Goal: Register for event/course

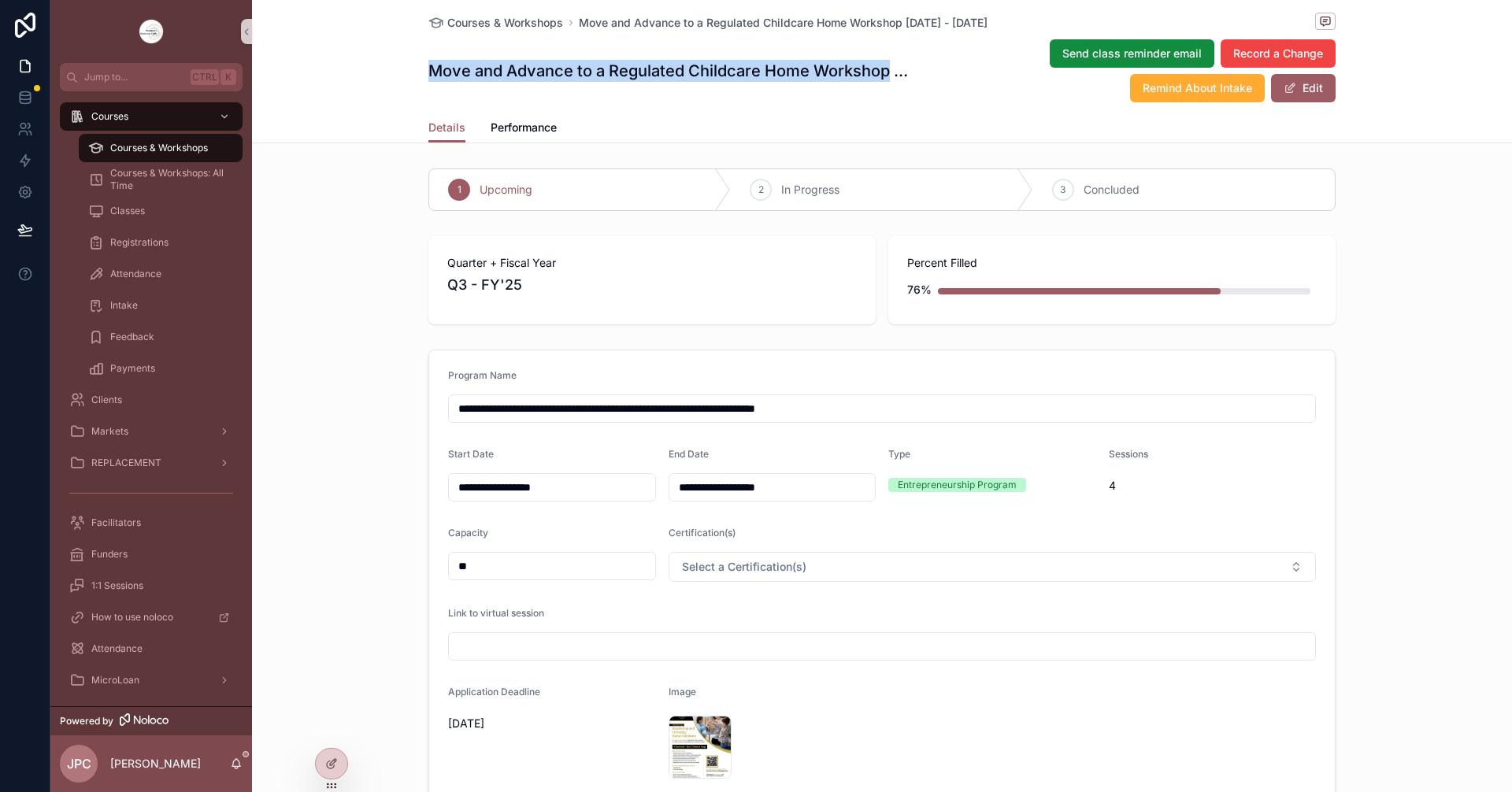
scroll to position [79, 0]
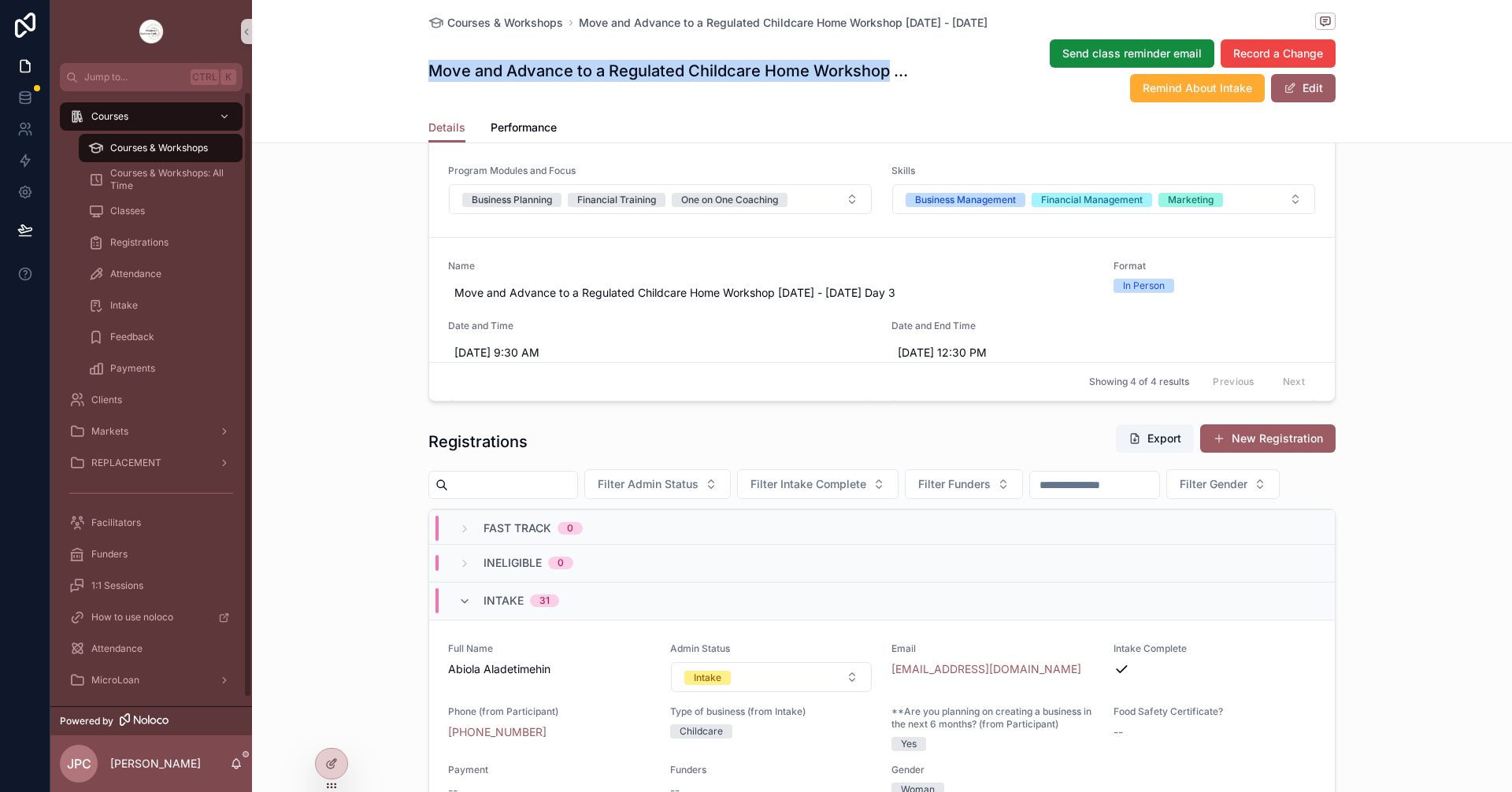
click at [206, 154] on span "Courses & Workshops" at bounding box center [158, 148] width 98 height 12
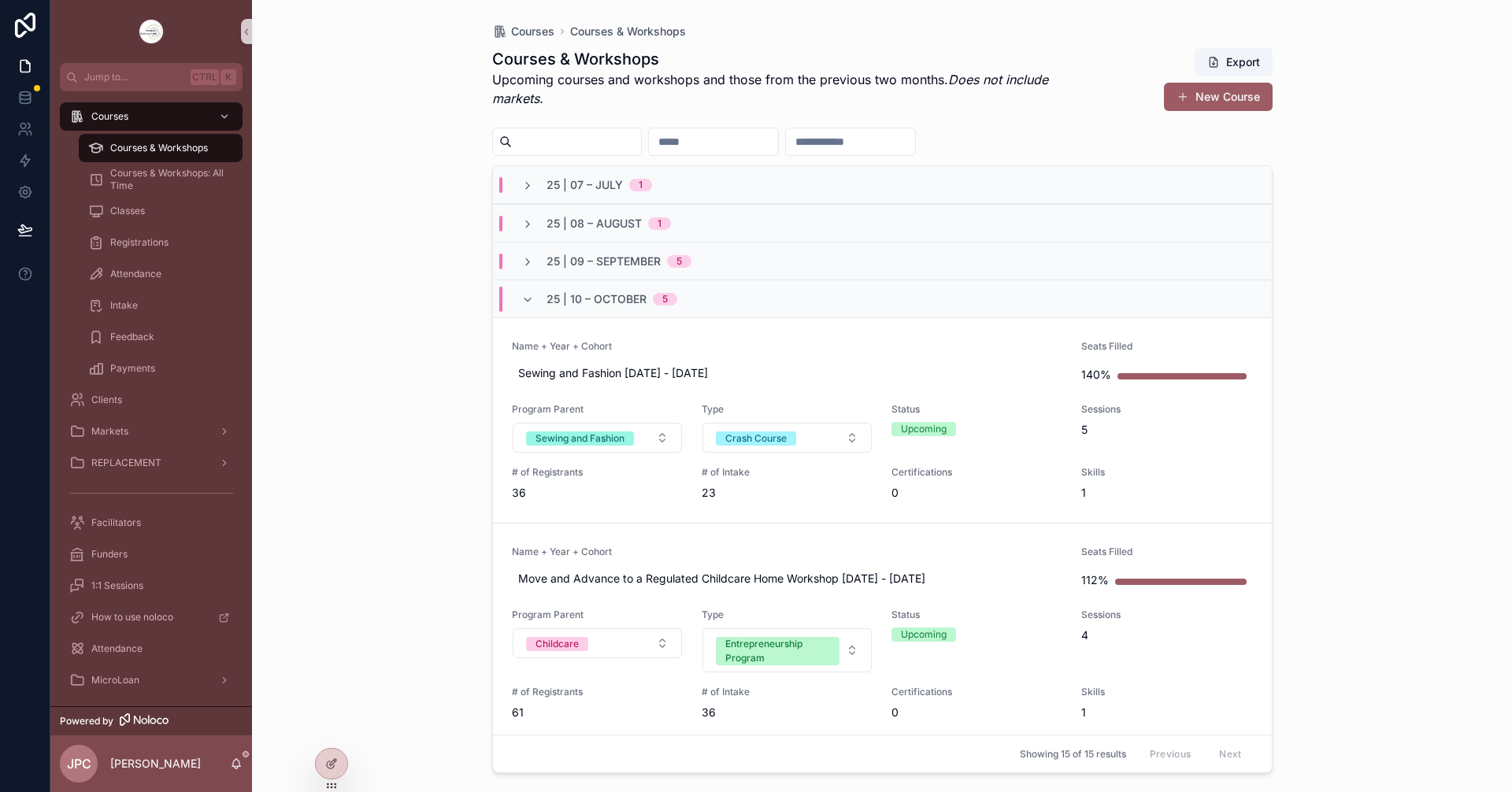
click at [520, 314] on div "25 | 10 – [DATE]" at bounding box center [882, 298] width 778 height 38
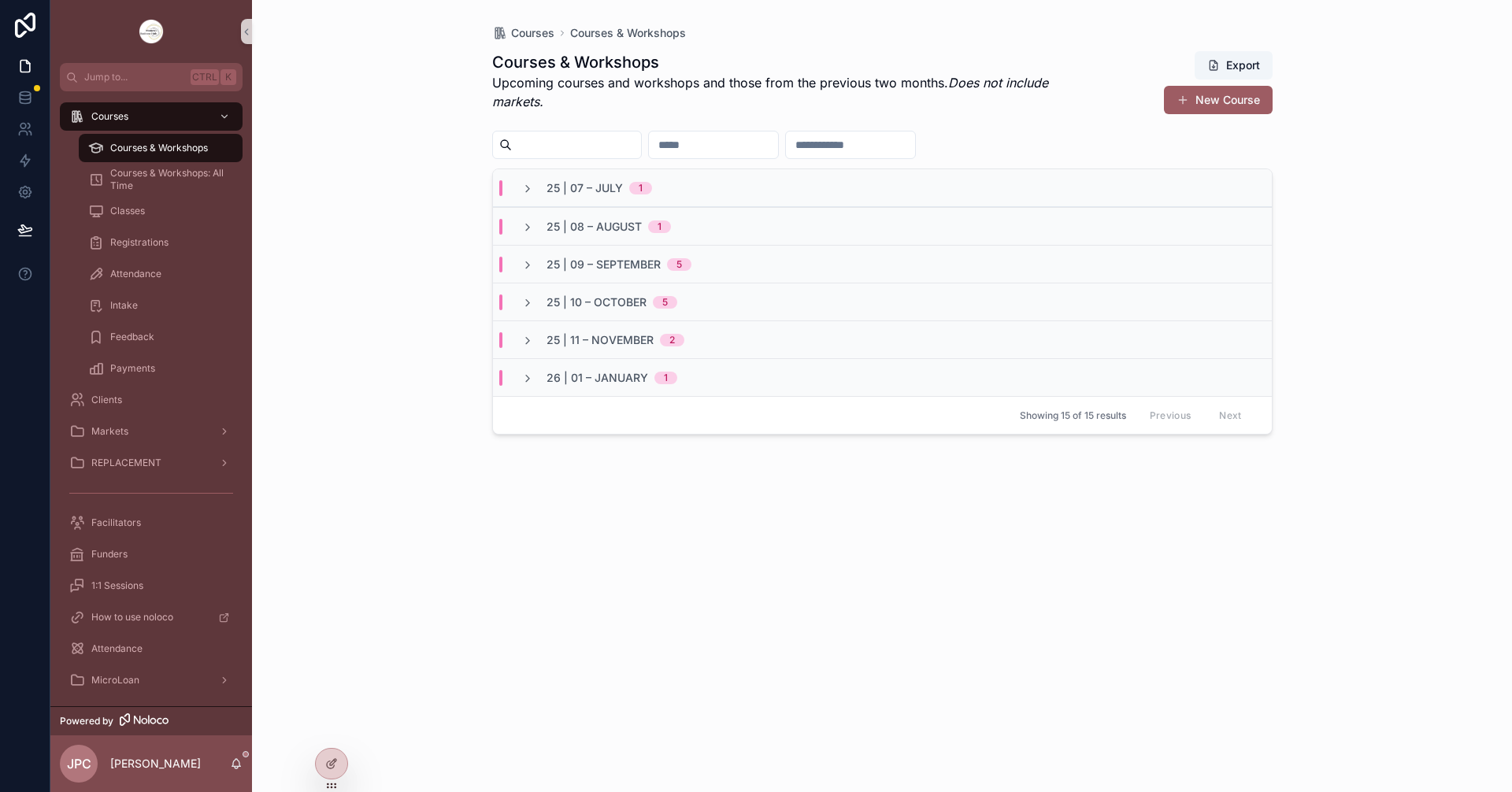
click at [532, 276] on div "25 | 09 – [DATE]" at bounding box center [882, 263] width 778 height 38
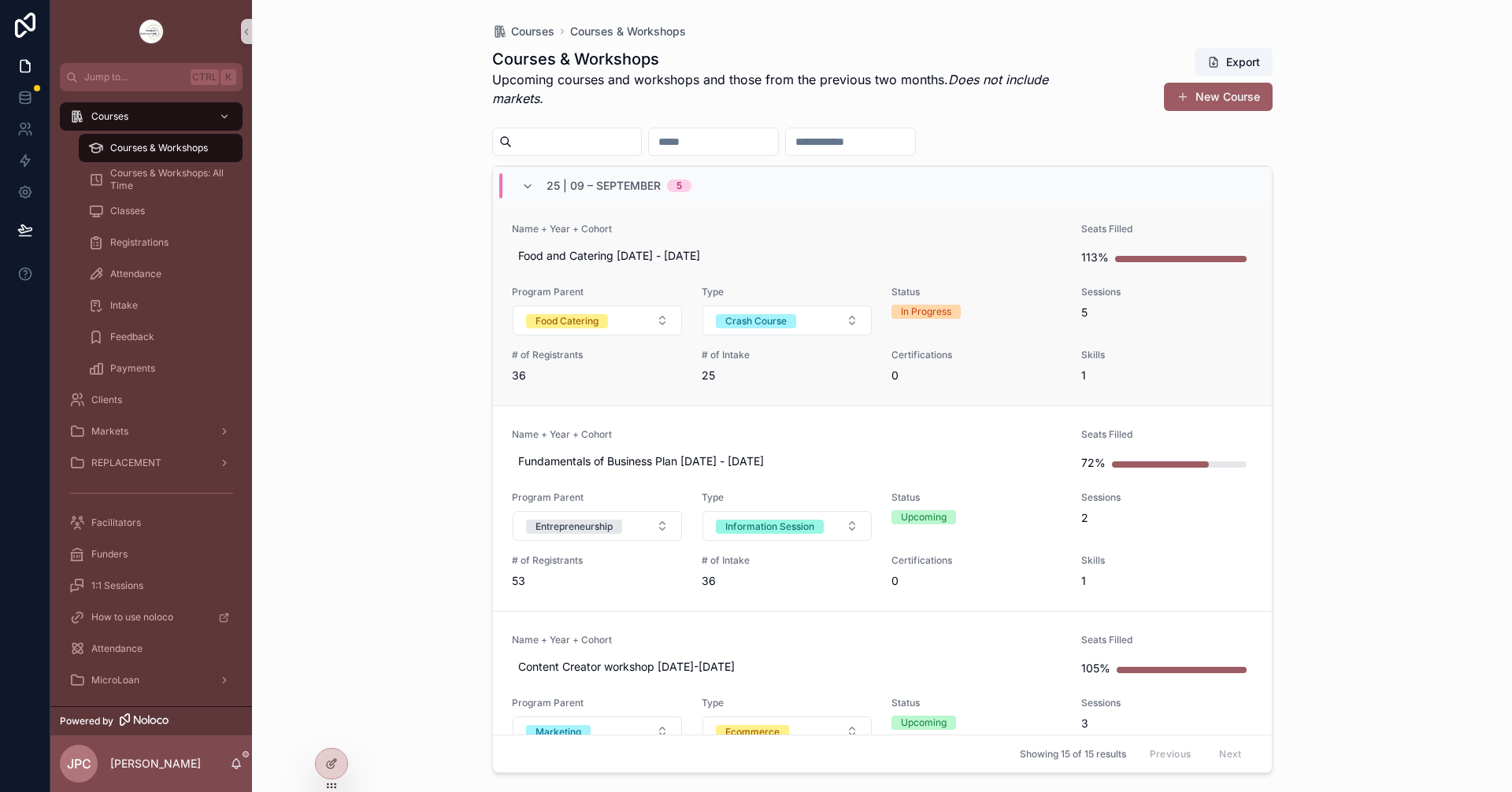
scroll to position [551, 0]
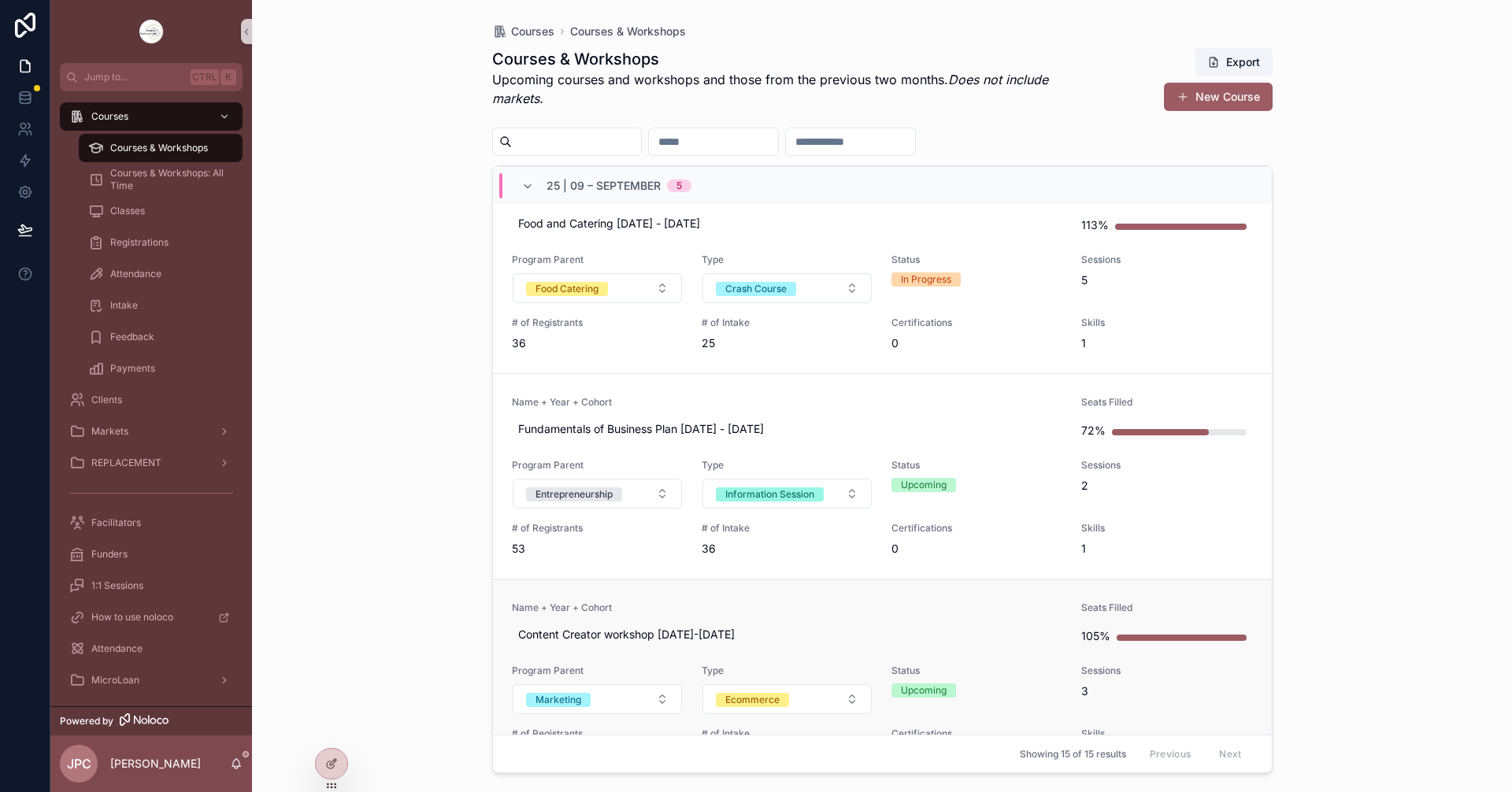
click at [827, 588] on link "Name + Year + Cohort Content Creator workshop [DATE]-[DATE] Seats Filled 105% P…" at bounding box center [882, 681] width 778 height 205
